Goal: Task Accomplishment & Management: Manage account settings

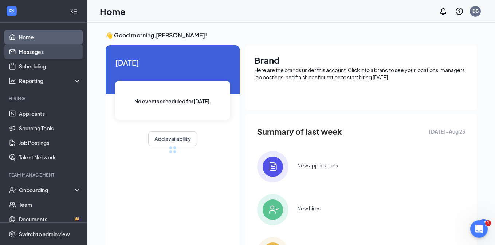
click at [47, 51] on link "Messages" at bounding box center [50, 51] width 62 height 15
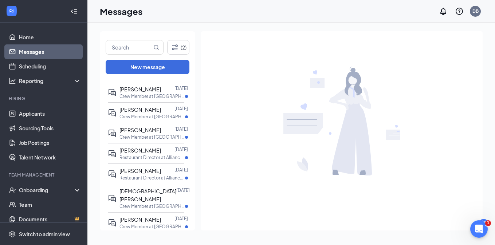
scroll to position [118, 0]
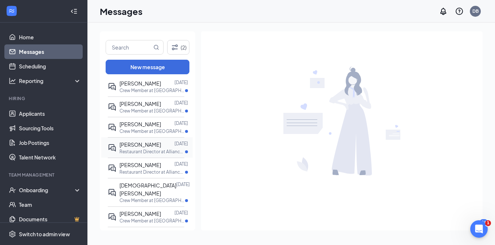
click at [161, 147] on div at bounding box center [167, 145] width 13 height 8
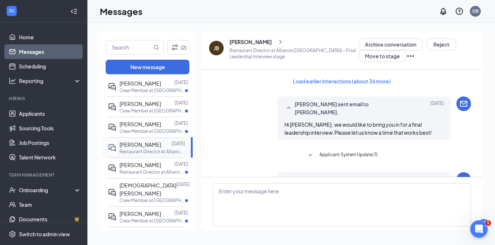
scroll to position [21, 0]
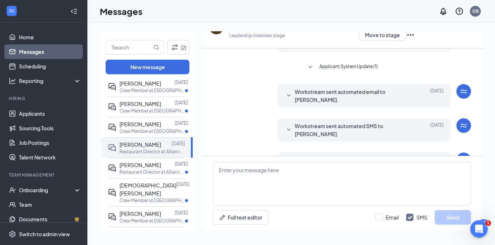
click at [339, 129] on span "Workstream sent automated SMS to [PERSON_NAME]." at bounding box center [353, 130] width 116 height 16
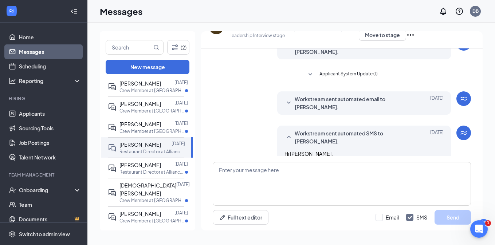
click at [343, 95] on span "Workstream sent automated email to [PERSON_NAME]." at bounding box center [353, 103] width 116 height 16
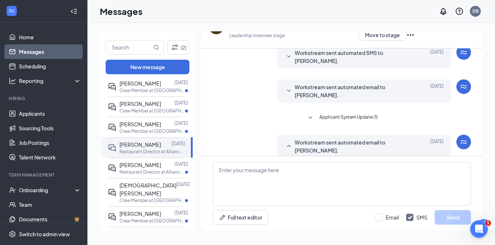
click at [344, 83] on span "Workstream sent automated email to [PERSON_NAME]." at bounding box center [353, 91] width 116 height 16
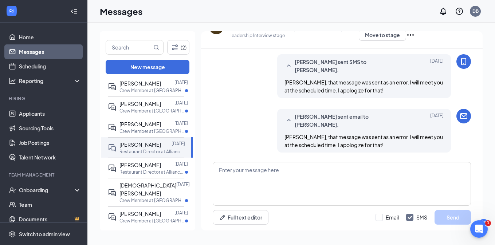
scroll to position [560, 0]
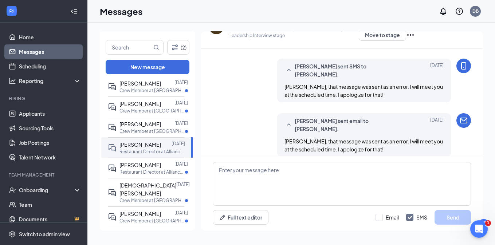
click at [216, 33] on div "JB" at bounding box center [216, 27] width 15 height 15
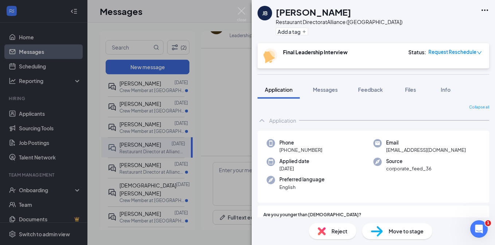
click at [456, 53] on span "Request Reschedule" at bounding box center [452, 51] width 48 height 7
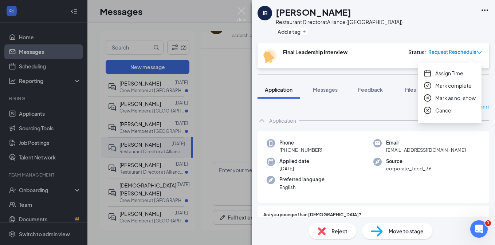
click at [453, 77] on span "Assign Time" at bounding box center [449, 73] width 28 height 8
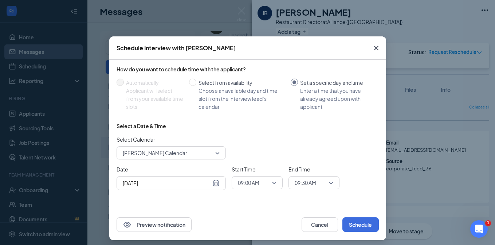
click at [254, 186] on span "09:00 AM" at bounding box center [248, 182] width 21 height 11
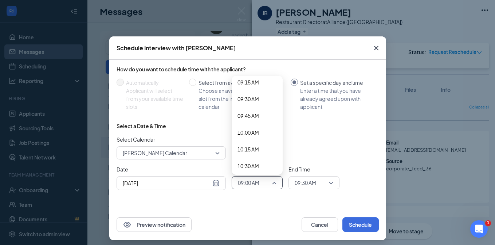
scroll to position [655, 0]
click at [256, 169] on span "11:00 AM" at bounding box center [247, 170] width 21 height 8
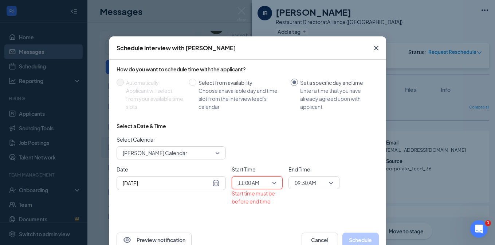
click at [305, 185] on span "09:30 AM" at bounding box center [305, 182] width 21 height 11
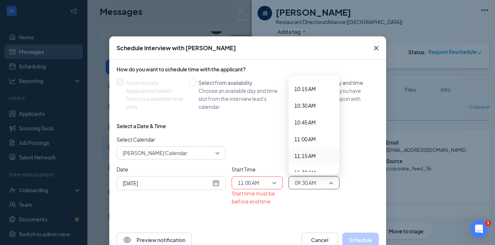
scroll to position [694, 0]
click at [310, 163] on span "11:30 AM" at bounding box center [304, 165] width 21 height 8
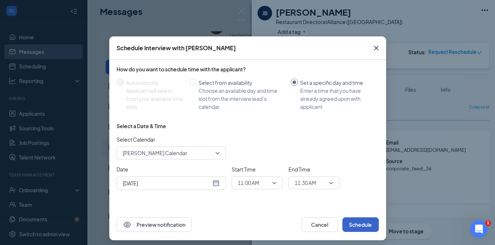
click at [360, 227] on button "Schedule" at bounding box center [360, 224] width 36 height 15
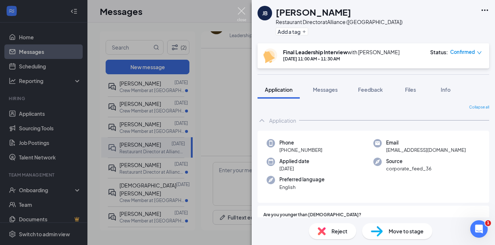
click at [241, 10] on img at bounding box center [241, 14] width 9 height 14
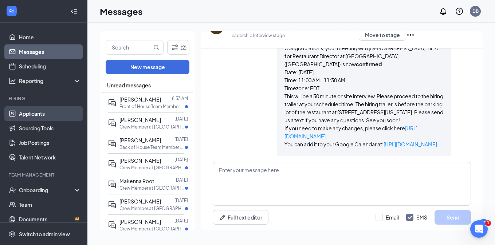
click at [51, 113] on link "Applicants" at bounding box center [50, 113] width 62 height 15
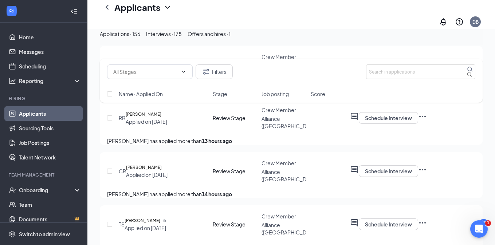
scroll to position [271, 0]
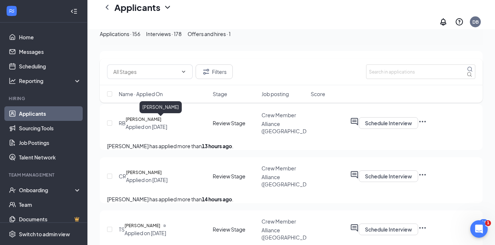
click at [160, 122] on h5 "[PERSON_NAME]" at bounding box center [144, 119] width 36 height 7
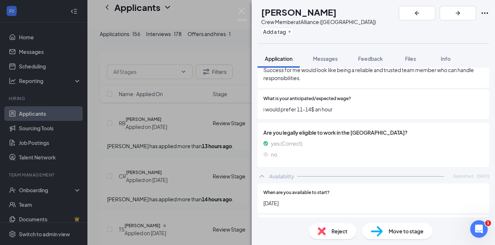
scroll to position [566, 0]
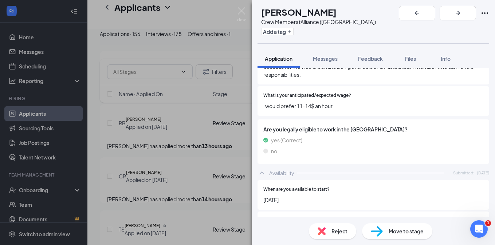
click at [199, 162] on div "RB [PERSON_NAME] Crew Member at Alliance ([GEOGRAPHIC_DATA]) Add a tag Applicat…" at bounding box center [247, 122] width 495 height 245
